Goal: Obtain resource: Obtain resource

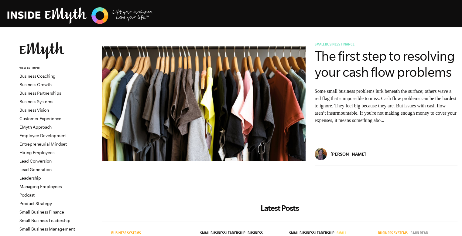
click at [61, 17] on img at bounding box center [80, 15] width 146 height 19
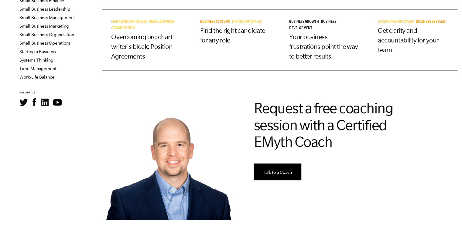
scroll to position [213, 0]
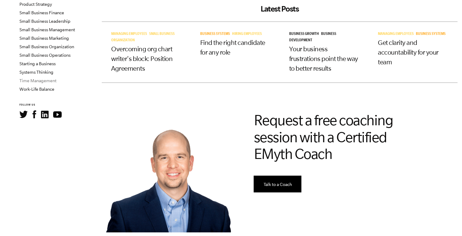
click at [45, 78] on link "Time Management" at bounding box center [37, 80] width 37 height 5
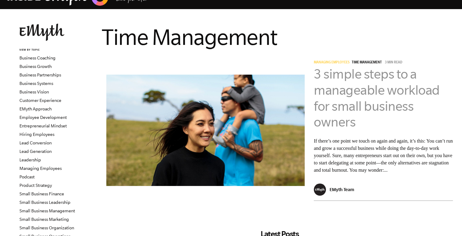
scroll to position [30, 0]
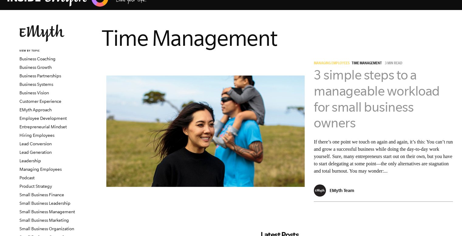
click at [355, 82] on link "3 simple steps to a manageable workload for small business owners" at bounding box center [377, 98] width 126 height 63
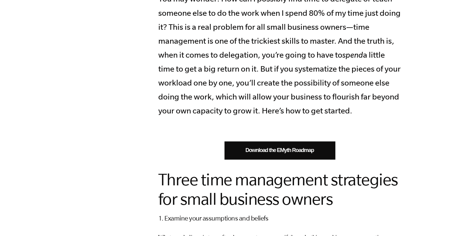
scroll to position [455, 0]
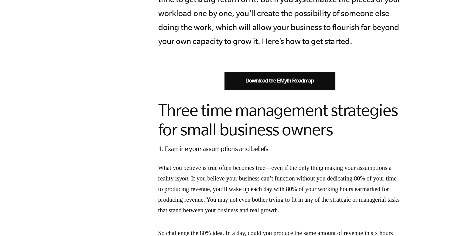
click at [274, 84] on link "Download the EMyth Roadmap" at bounding box center [279, 81] width 111 height 18
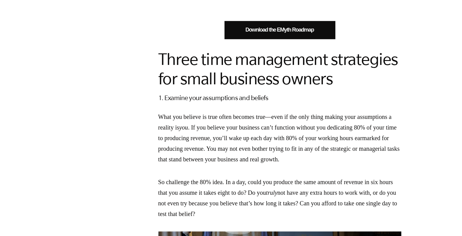
scroll to position [638, 0]
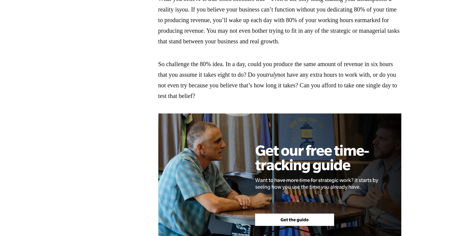
click at [291, 216] on img at bounding box center [279, 184] width 243 height 140
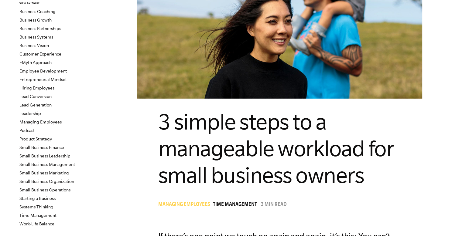
scroll to position [91, 0]
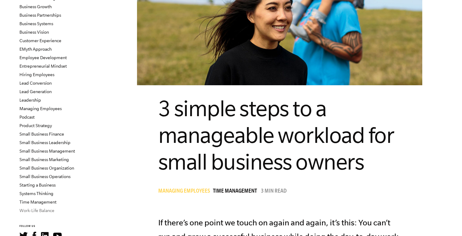
click at [46, 208] on link "Work-Life Balance" at bounding box center [36, 210] width 35 height 5
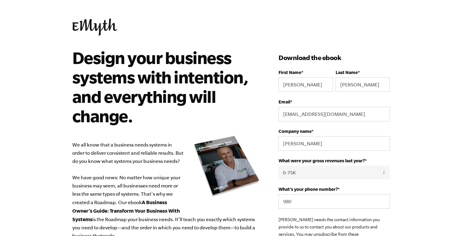
select select "0-75K"
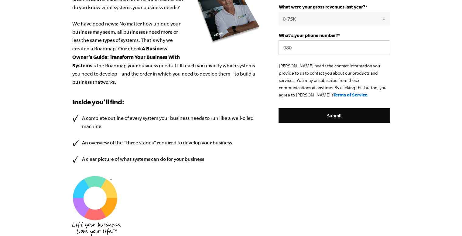
scroll to position [182, 0]
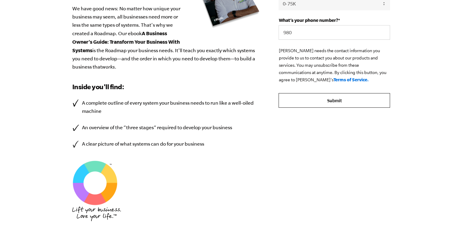
click at [335, 93] on input "Submit" at bounding box center [333, 100] width 111 height 15
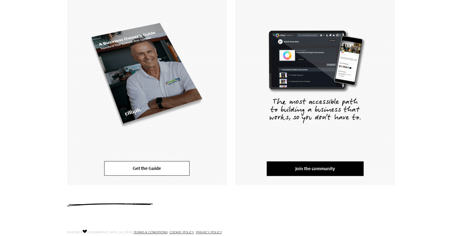
scroll to position [165, 0]
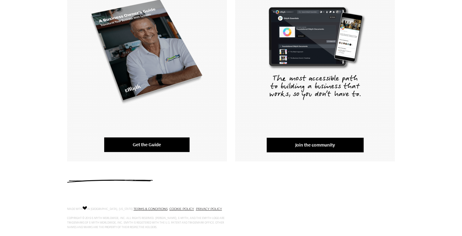
click at [158, 138] on link "Get the Guide" at bounding box center [146, 145] width 85 height 15
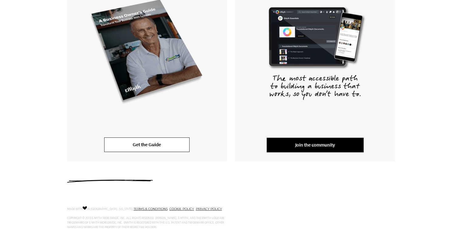
scroll to position [14, 0]
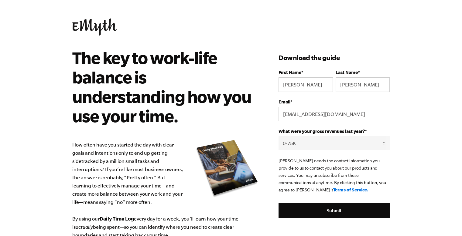
select select "0-75K"
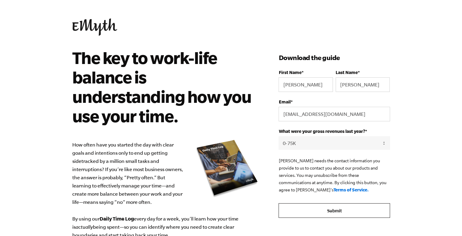
click at [335, 209] on input "Submit" at bounding box center [333, 210] width 111 height 15
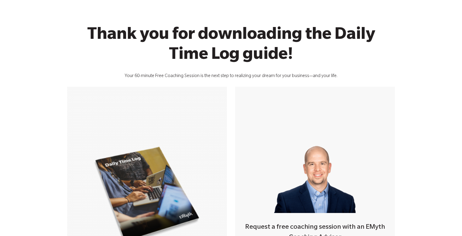
scroll to position [152, 0]
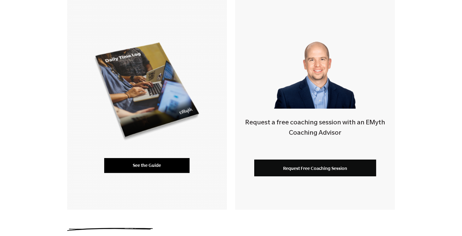
click at [153, 158] on link "See the Guide" at bounding box center [146, 165] width 85 height 15
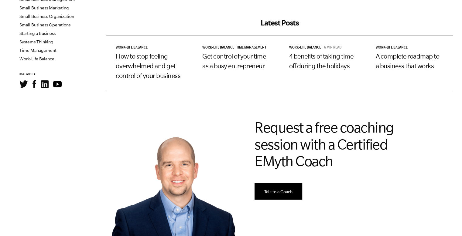
scroll to position [121, 0]
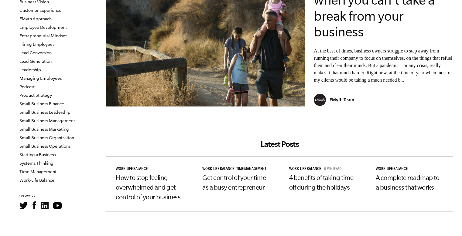
click at [45, 159] on li "Systems Thinking" at bounding box center [55, 163] width 73 height 9
click at [44, 161] on link "Systems Thinking" at bounding box center [36, 163] width 34 height 5
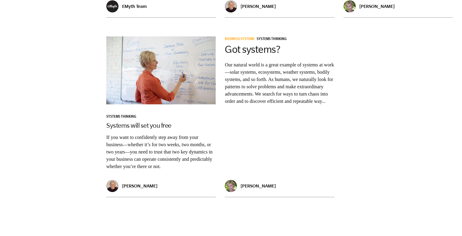
scroll to position [759, 0]
